Goal: Task Accomplishment & Management: Complete application form

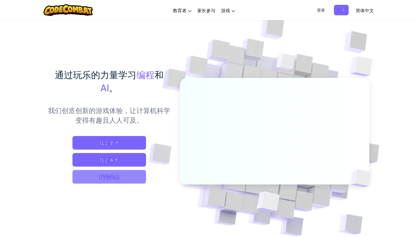
click at [117, 179] on span "我是学生" at bounding box center [109, 177] width 74 height 14
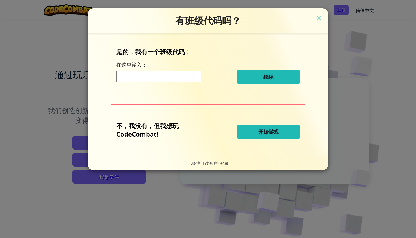
click at [271, 132] on span "开始游戏" at bounding box center [268, 131] width 20 height 7
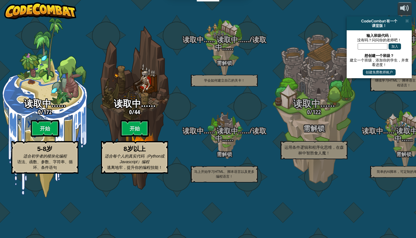
select select "zh-HANS"
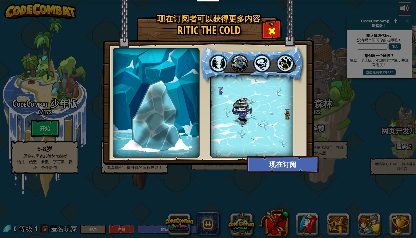
click at [270, 32] on span at bounding box center [271, 31] width 9 height 9
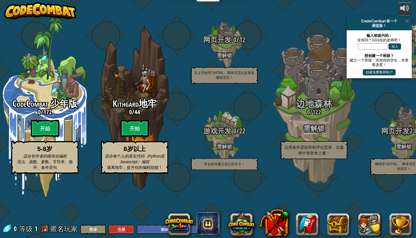
click at [100, 230] on button "登录" at bounding box center [92, 228] width 25 height 9
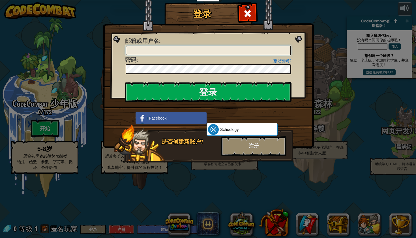
click at [203, 47] on input "邮箱或用户名 :" at bounding box center [208, 51] width 165 height 10
click at [247, 13] on span at bounding box center [247, 13] width 9 height 9
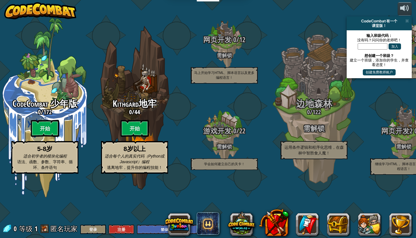
click at [125, 231] on button "注册" at bounding box center [121, 228] width 25 height 9
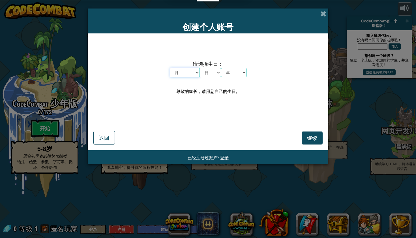
select select "2"
select select "24"
select select "2000"
click at [323, 14] on span at bounding box center [323, 14] width 6 height 6
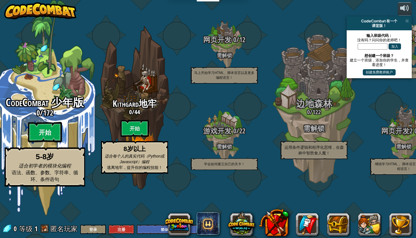
click at [60, 142] on btn "开始" at bounding box center [45, 132] width 34 height 20
select select "zh-HANS"
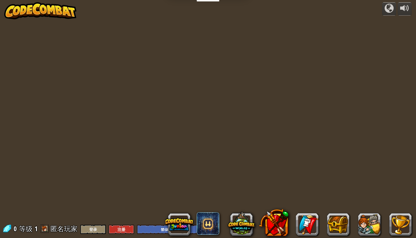
select select "zh-HANS"
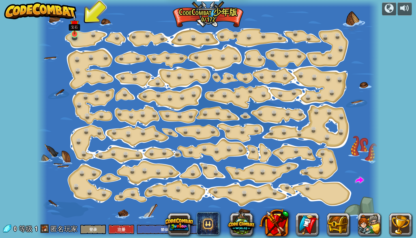
click at [76, 37] on link at bounding box center [74, 33] width 11 height 11
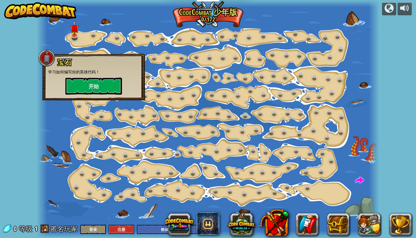
click at [104, 85] on button "开始" at bounding box center [93, 86] width 57 height 17
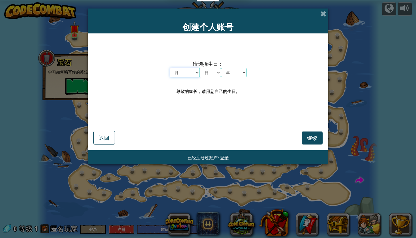
select select "2"
select select "24"
select select "2001"
click at [310, 137] on span "继续" at bounding box center [312, 137] width 10 height 7
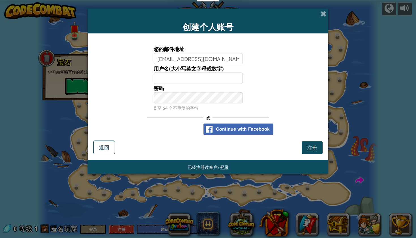
type input "[EMAIL_ADDRESS][DOMAIN_NAME]"
click at [310, 147] on span "注册" at bounding box center [312, 147] width 10 height 7
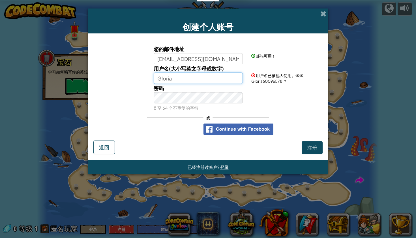
click at [208, 83] on input "Gloria" at bounding box center [198, 77] width 89 height 11
type input "Gloria_Lemon"
click at [310, 149] on button "注册" at bounding box center [312, 147] width 21 height 13
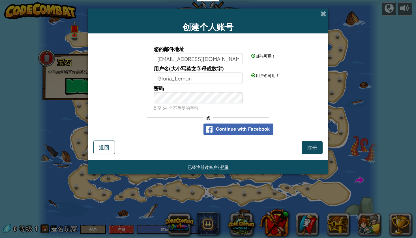
click at [313, 147] on button "注册" at bounding box center [312, 147] width 21 height 13
